Goal: Information Seeking & Learning: Find specific page/section

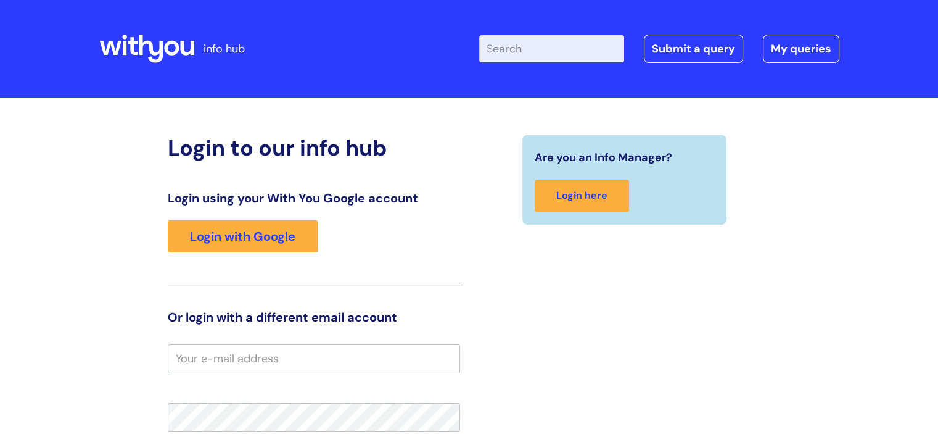
click at [518, 52] on input "Enter your search term here..." at bounding box center [551, 48] width 145 height 27
type input "vacancies"
click button "Search" at bounding box center [0, 0] width 0 height 0
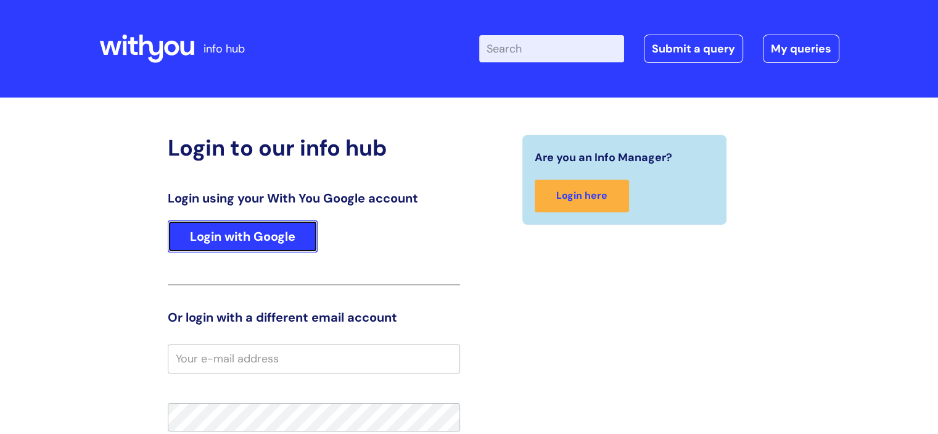
click at [217, 236] on link "Login with Google" at bounding box center [243, 236] width 150 height 32
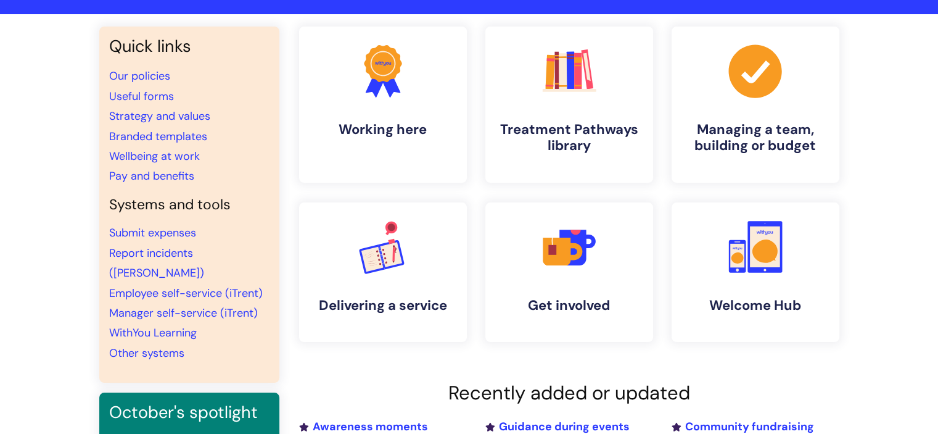
scroll to position [62, 0]
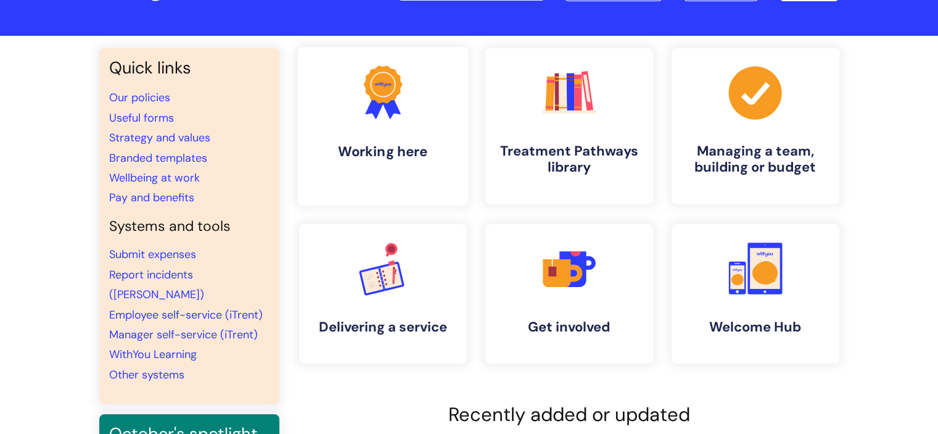
click at [388, 147] on h4 "Working here" at bounding box center [383, 151] width 151 height 17
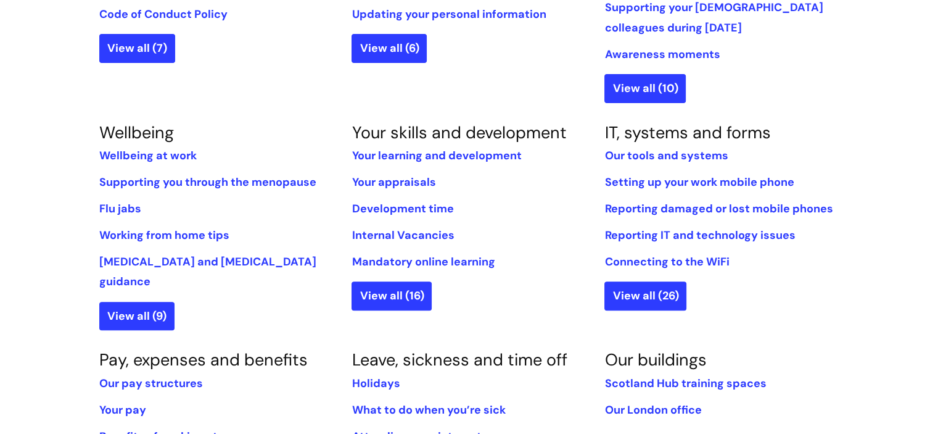
scroll to position [432, 0]
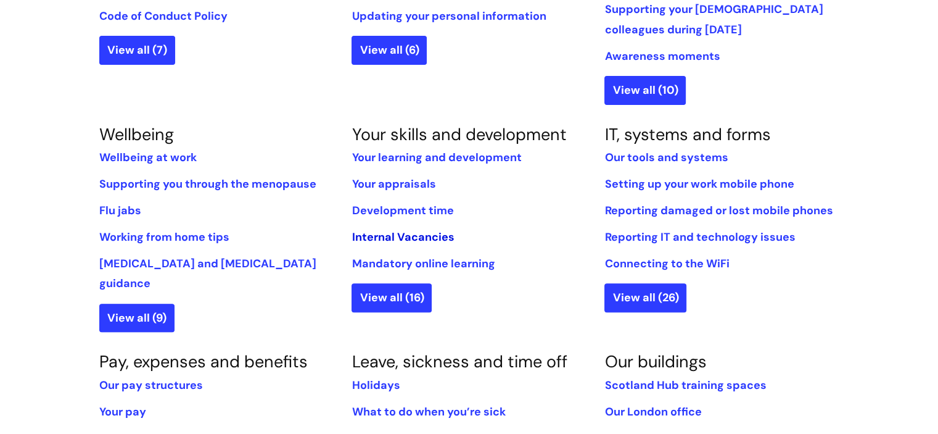
click at [387, 235] on link "Internal Vacancies" at bounding box center [403, 236] width 102 height 15
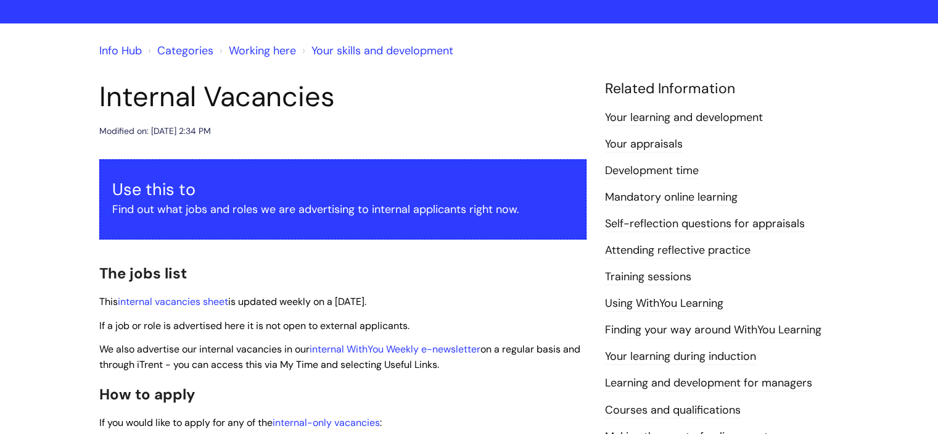
scroll to position [185, 0]
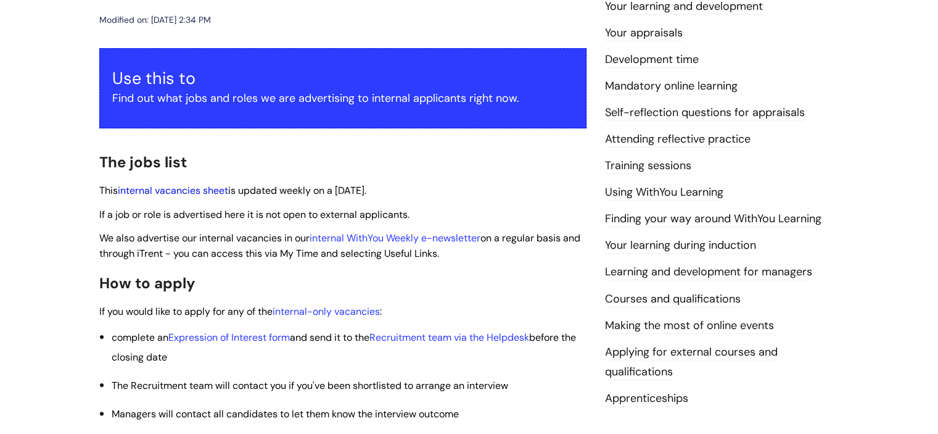
click at [212, 190] on link "internal vacancies sheet" at bounding box center [173, 190] width 110 height 13
